Goal: Task Accomplishment & Management: Manage account settings

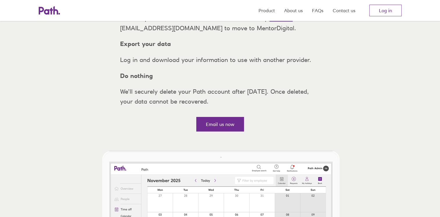
scroll to position [58, 0]
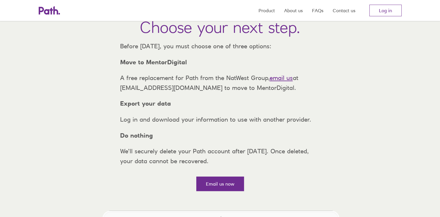
click at [374, 17] on nav "Product About us FAQs Contact us Log in" at bounding box center [330, 10] width 143 height 21
click at [379, 11] on link "Log in" at bounding box center [385, 11] width 32 height 12
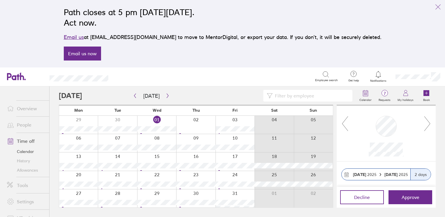
click at [432, 122] on div at bounding box center [385, 133] width 99 height 56
click at [428, 121] on icon at bounding box center [426, 124] width 7 height 16
click at [427, 118] on icon at bounding box center [426, 124] width 7 height 16
click at [427, 119] on icon at bounding box center [426, 124] width 7 height 16
click at [430, 122] on icon at bounding box center [426, 124] width 7 height 16
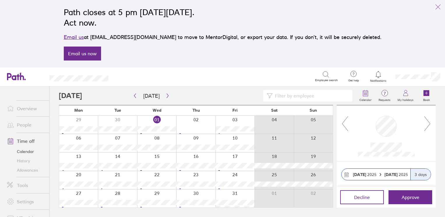
click at [429, 122] on icon at bounding box center [426, 124] width 7 height 16
click at [426, 122] on icon at bounding box center [426, 124] width 7 height 16
click at [343, 125] on icon at bounding box center [344, 124] width 7 height 16
click at [425, 122] on icon at bounding box center [426, 124] width 7 height 16
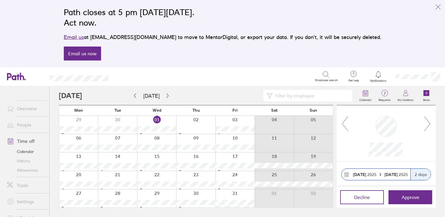
click at [425, 122] on icon at bounding box center [426, 124] width 7 height 16
click at [428, 122] on icon at bounding box center [426, 124] width 7 height 16
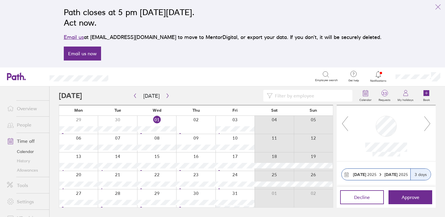
click at [428, 122] on icon at bounding box center [426, 124] width 7 height 16
click at [424, 132] on div at bounding box center [426, 124] width 7 height 17
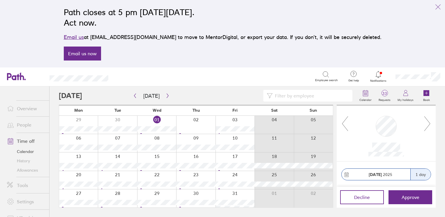
click at [427, 128] on icon at bounding box center [426, 124] width 7 height 16
click at [344, 129] on icon at bounding box center [344, 124] width 7 height 16
click at [428, 126] on icon at bounding box center [426, 124] width 7 height 16
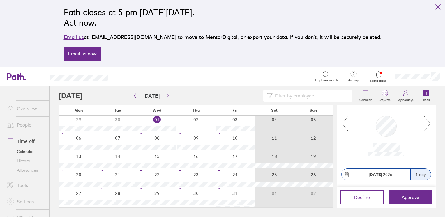
click at [428, 126] on icon at bounding box center [426, 124] width 7 height 16
